Goal: Task Accomplishment & Management: Use online tool/utility

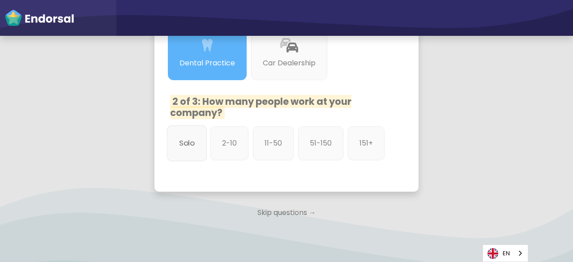
click at [189, 146] on p "Solo" at bounding box center [187, 143] width 16 height 11
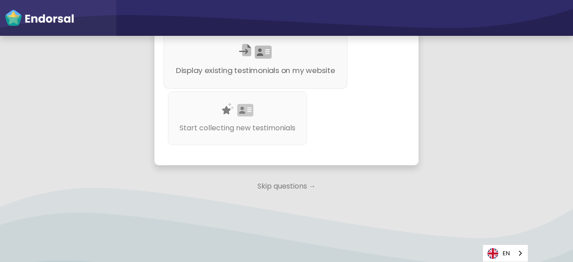
scroll to position [636, 0]
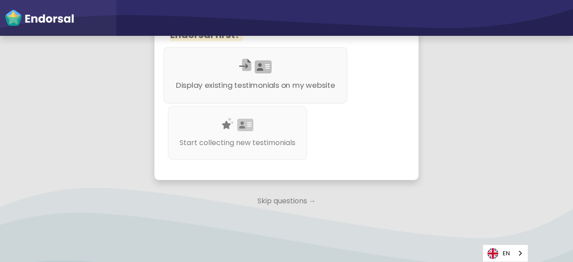
click at [261, 91] on p "Display existing testimonials on my website" at bounding box center [255, 85] width 159 height 11
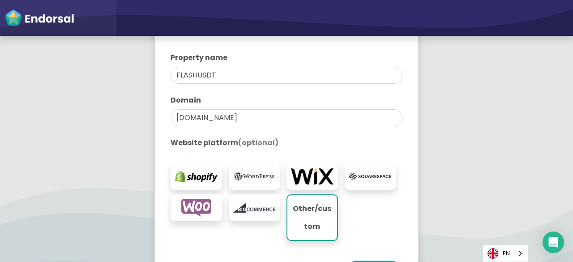
scroll to position [287, 0]
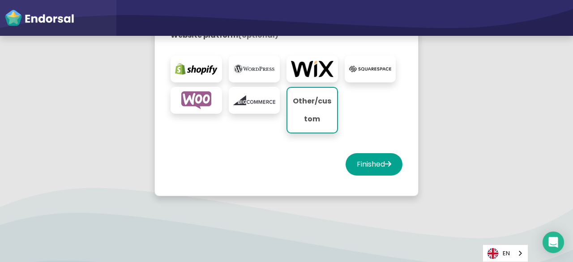
click at [207, 105] on img at bounding box center [196, 100] width 43 height 18
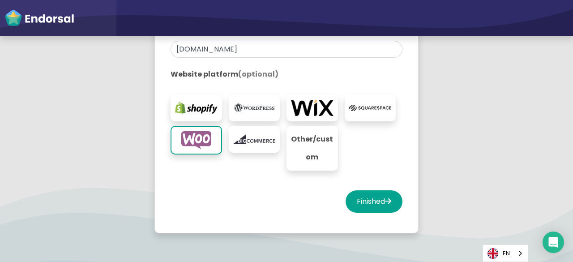
scroll to position [225, 0]
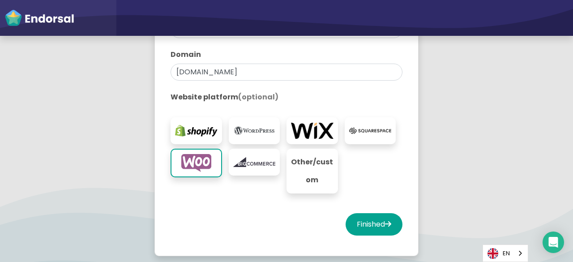
click at [262, 130] on img at bounding box center [254, 131] width 43 height 18
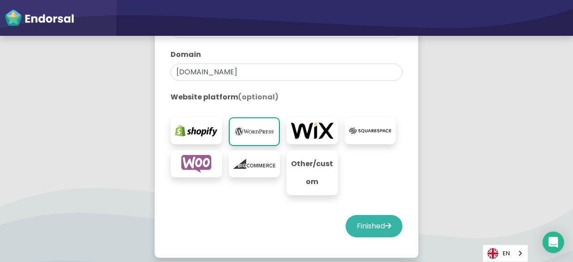
click at [370, 224] on button "Finished" at bounding box center [374, 226] width 57 height 22
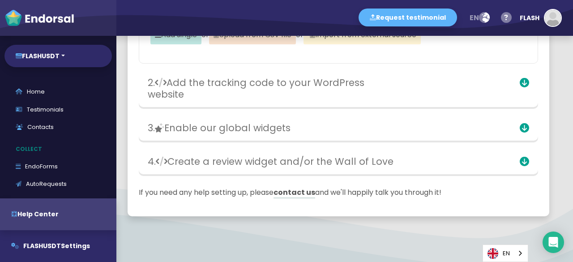
click at [290, 15] on div "Request testimonial en Language English French German Spanish Italian Norwegian…" at bounding box center [344, 18] width 457 height 36
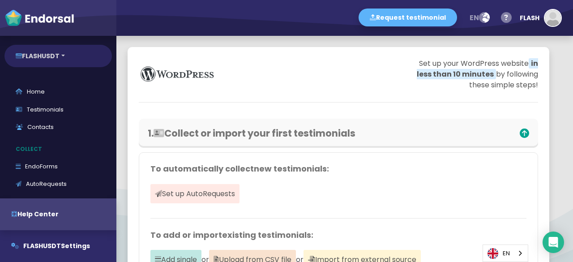
click at [60, 56] on button "FLASHUSDT" at bounding box center [57, 56] width 107 height 22
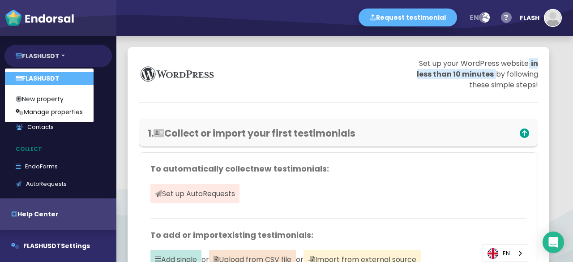
click at [60, 56] on button "FLASHUSDT" at bounding box center [57, 56] width 107 height 22
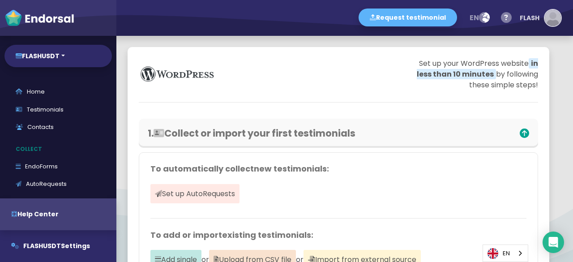
click at [532, 12] on div "FLASH" at bounding box center [530, 17] width 20 height 27
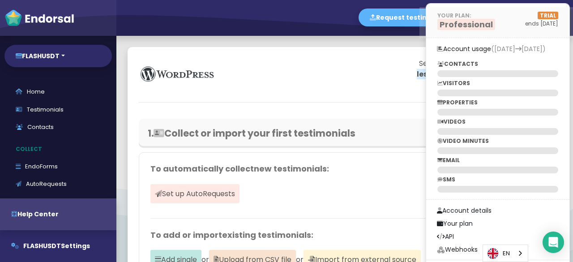
click at [542, 21] on p "ends [DATE]" at bounding box center [534, 24] width 50 height 8
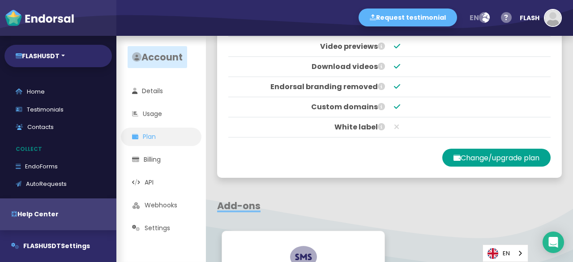
scroll to position [347, 0]
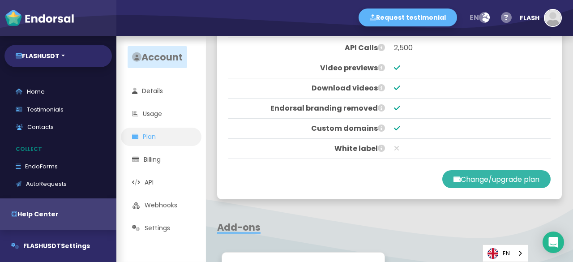
click at [447, 173] on button "Change/upgrade plan" at bounding box center [496, 179] width 108 height 18
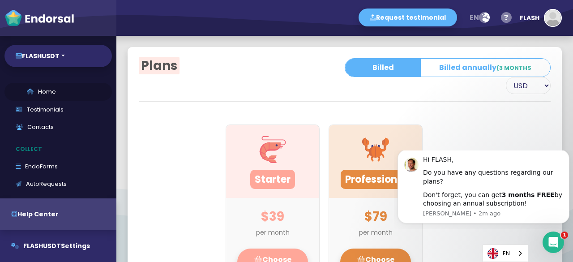
click at [44, 90] on link "Home" at bounding box center [57, 92] width 107 height 18
select select "14"
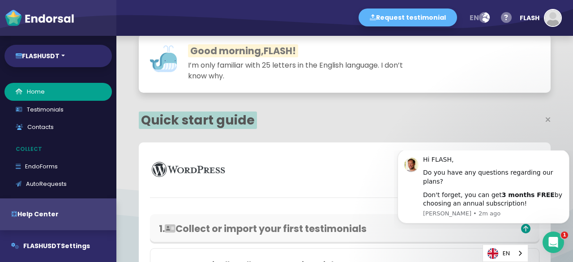
scroll to position [119, 0]
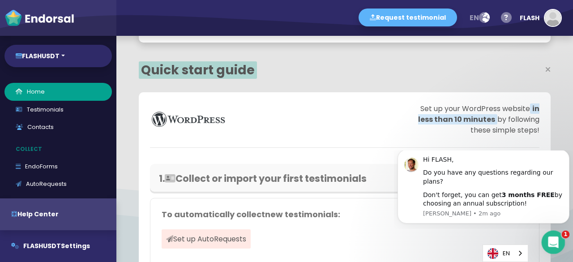
click at [554, 238] on icon "Open Intercom Messenger" at bounding box center [552, 241] width 15 height 15
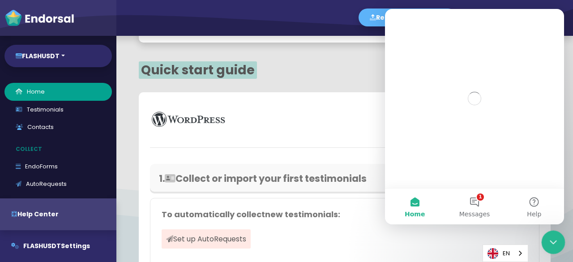
scroll to position [0, 0]
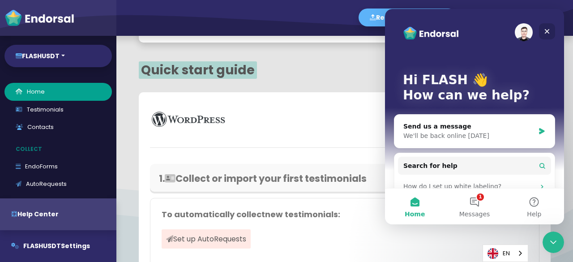
click at [551, 27] on div "Close" at bounding box center [547, 31] width 16 height 16
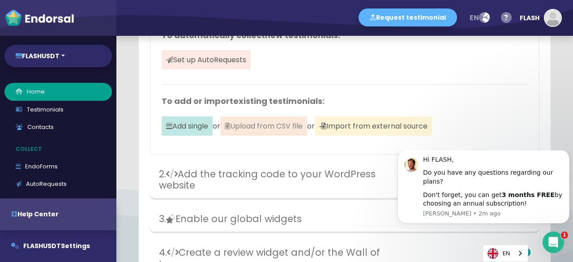
scroll to position [358, 0]
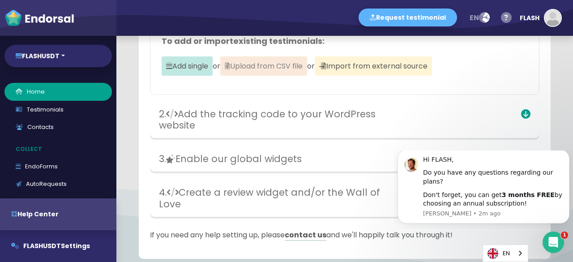
copy span "Upload from CSV file"
drag, startPoint x: 234, startPoint y: 66, endPoint x: 321, endPoint y: 67, distance: 86.9
click at [307, 67] on span "Upload from CSV file" at bounding box center [263, 65] width 87 height 19
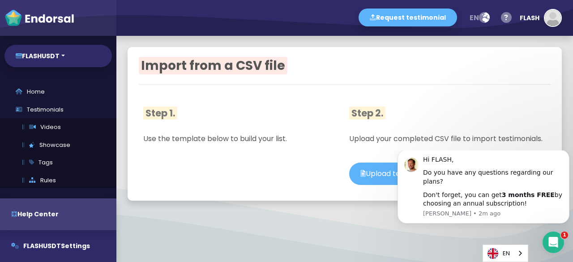
scroll to position [5, 0]
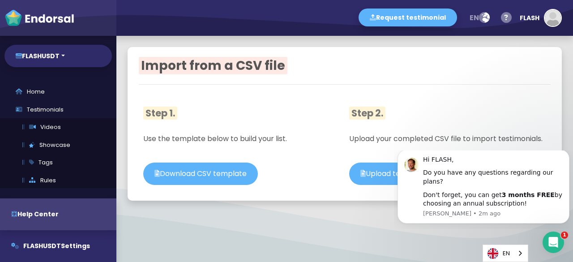
click at [157, 234] on div at bounding box center [344, 228] width 457 height 11
